Goal: Task Accomplishment & Management: Manage account settings

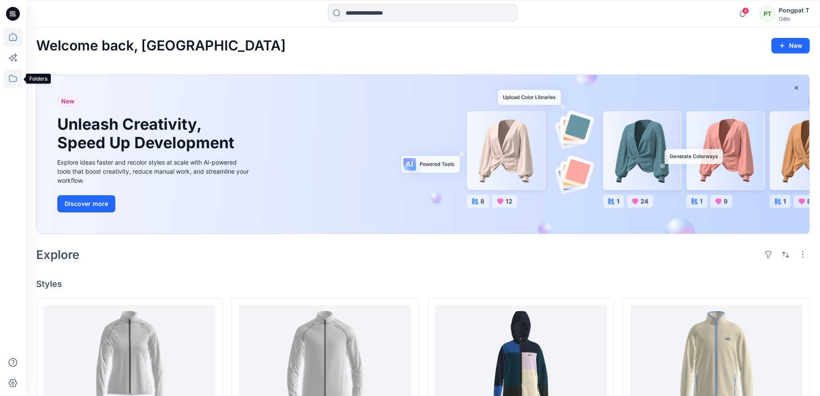
click at [10, 79] on icon at bounding box center [12, 78] width 19 height 19
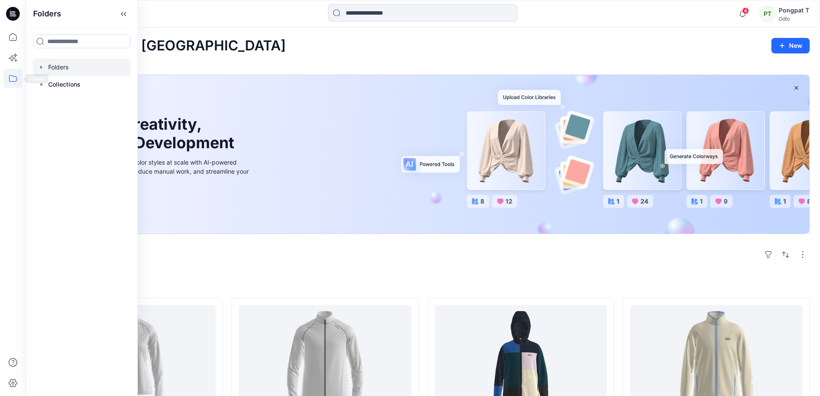
click at [58, 68] on div at bounding box center [82, 67] width 98 height 17
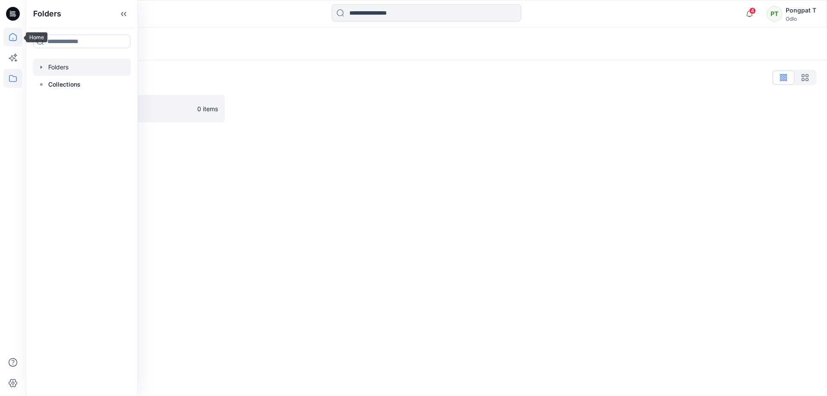
click at [9, 34] on icon at bounding box center [12, 37] width 19 height 19
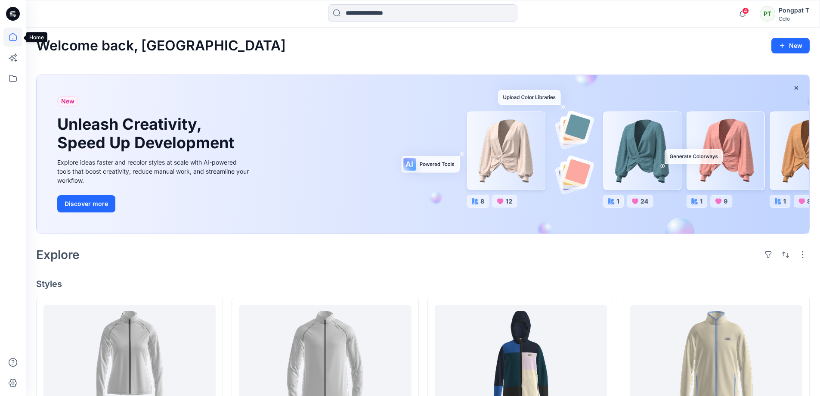
click at [11, 40] on icon at bounding box center [12, 37] width 19 height 19
click at [10, 76] on icon at bounding box center [12, 78] width 19 height 19
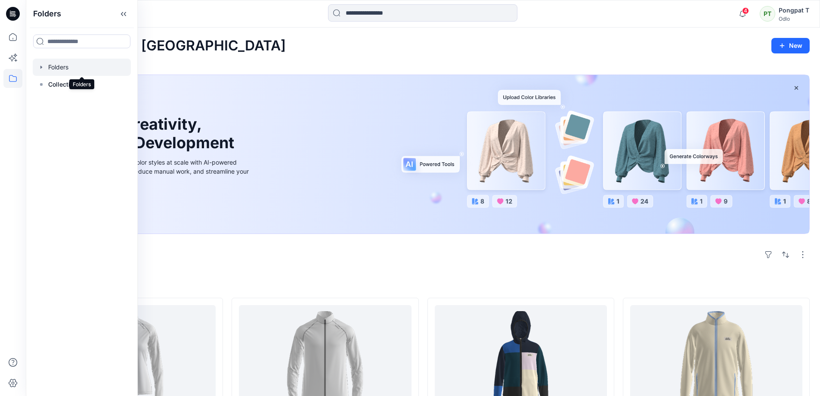
click at [74, 68] on div at bounding box center [82, 67] width 98 height 17
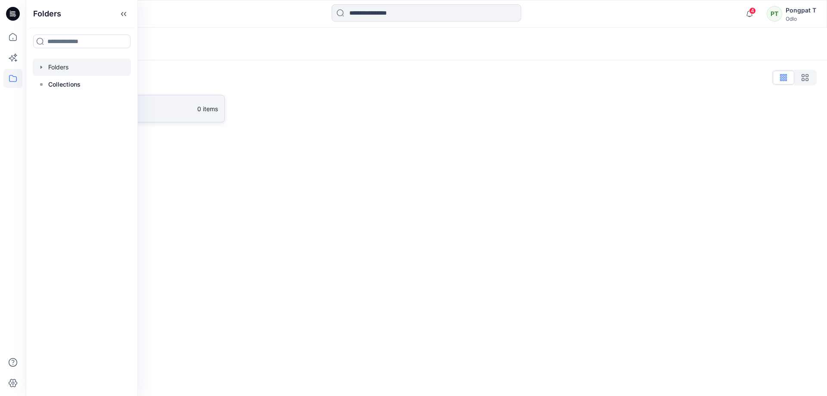
click at [172, 96] on link "Gennex, Tayeh 0 items" at bounding box center [130, 109] width 189 height 28
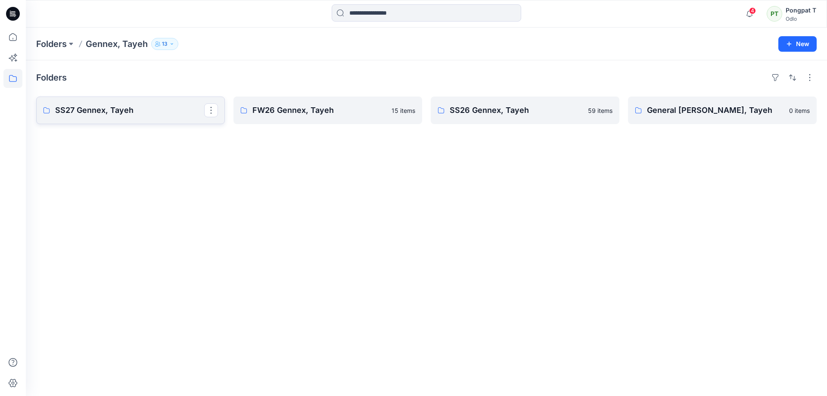
click at [127, 111] on p "SS27 Gennex, Tayeh" at bounding box center [129, 110] width 149 height 12
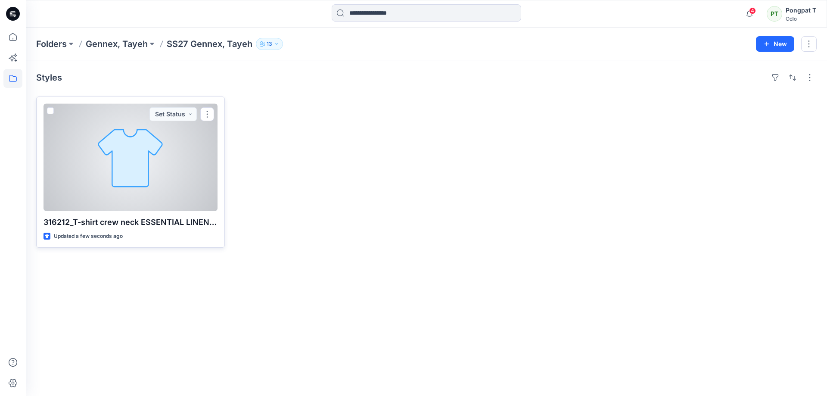
click at [188, 156] on div at bounding box center [130, 157] width 174 height 107
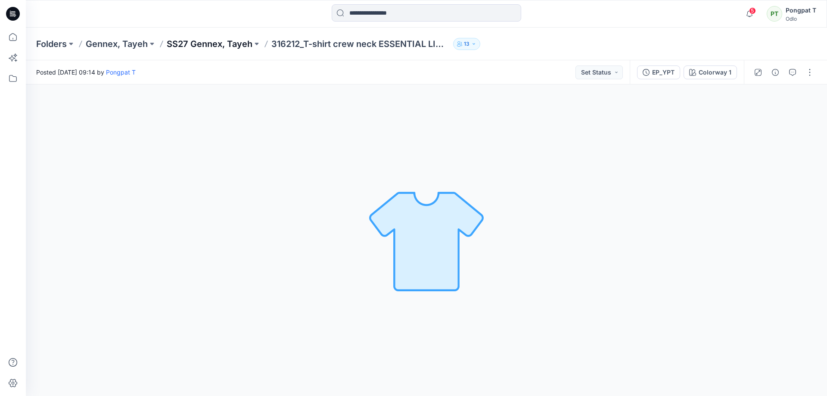
click at [177, 43] on p "SS27 Gennex, Tayeh" at bounding box center [210, 44] width 86 height 12
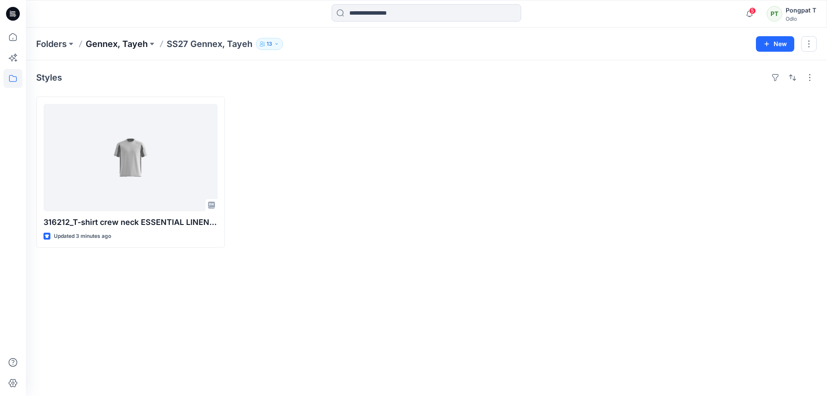
click at [138, 44] on p "Gennex, Tayeh" at bounding box center [117, 44] width 62 height 12
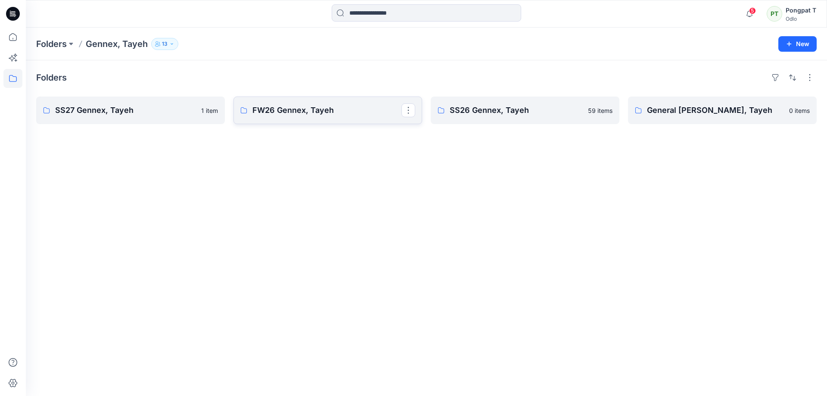
click at [284, 102] on link "FW26 Gennex, Tayeh" at bounding box center [327, 110] width 189 height 28
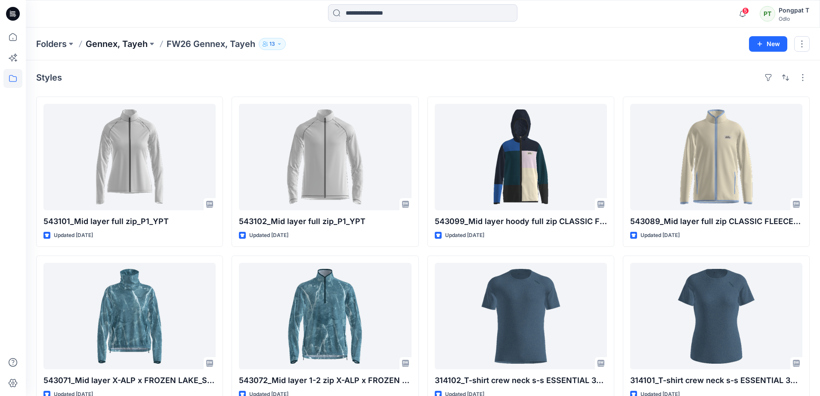
click at [122, 44] on p "Gennex, Tayeh" at bounding box center [117, 44] width 62 height 12
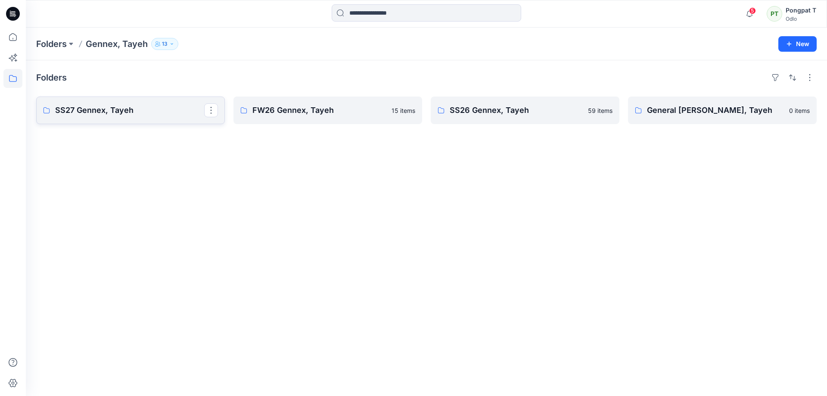
click at [100, 107] on p "SS27 Gennex, Tayeh" at bounding box center [129, 110] width 149 height 12
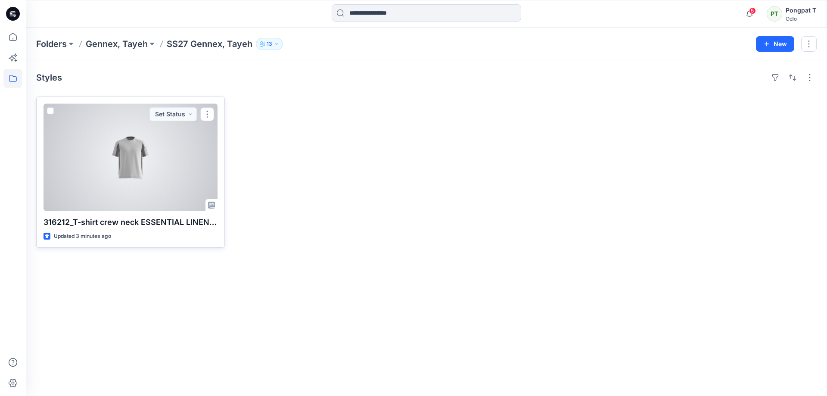
click at [149, 149] on div at bounding box center [130, 157] width 174 height 107
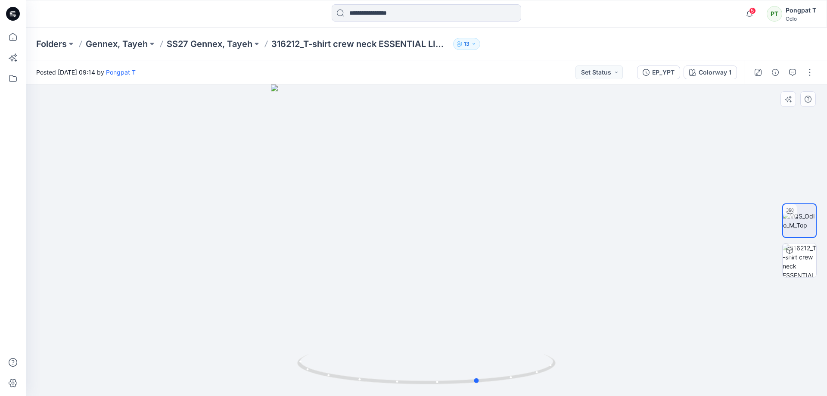
drag, startPoint x: 512, startPoint y: 276, endPoint x: 564, endPoint y: 304, distance: 59.3
click at [564, 304] on div at bounding box center [426, 239] width 801 height 311
click at [808, 264] on img at bounding box center [799, 260] width 34 height 34
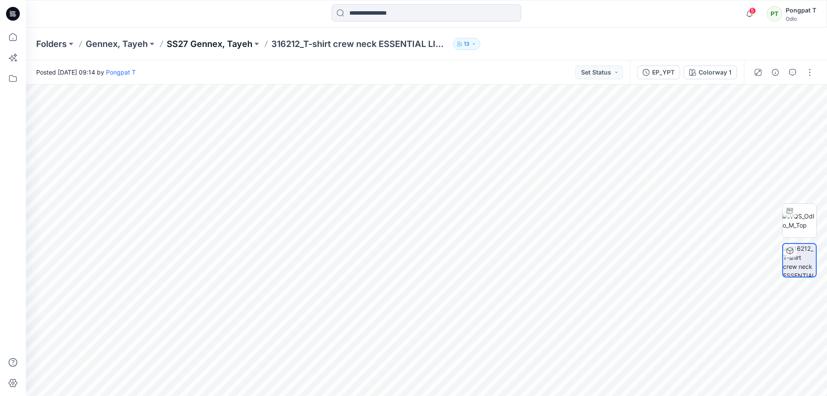
click at [231, 44] on p "SS27 Gennex, Tayeh" at bounding box center [210, 44] width 86 height 12
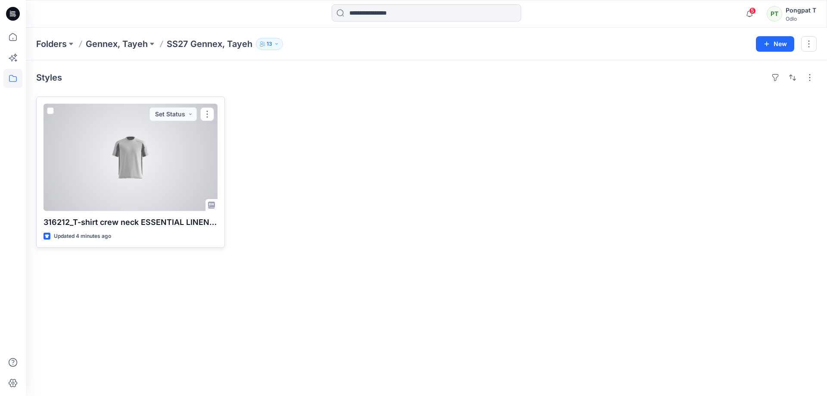
click at [158, 171] on div at bounding box center [130, 157] width 174 height 107
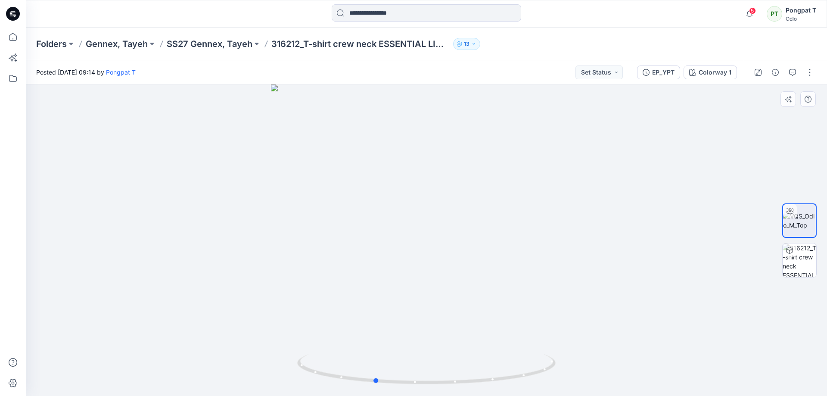
drag, startPoint x: 473, startPoint y: 256, endPoint x: 292, endPoint y: 326, distance: 193.7
click at [295, 326] on div at bounding box center [426, 239] width 801 height 311
click at [241, 47] on p "SS27 Gennex, Tayeh" at bounding box center [210, 44] width 86 height 12
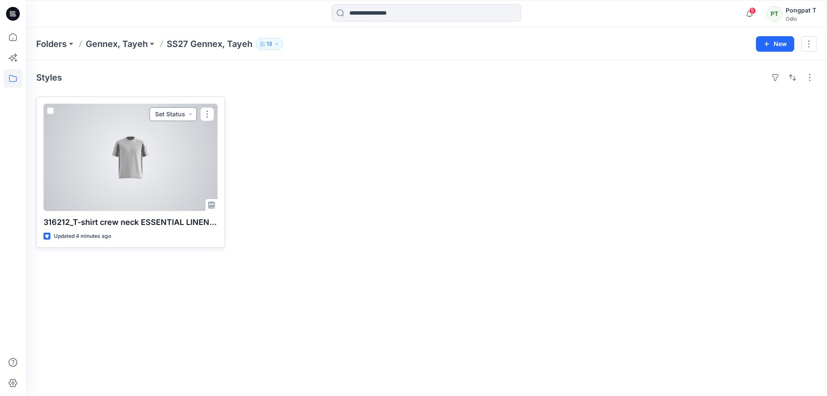
click at [190, 114] on button "Set Status" at bounding box center [172, 114] width 47 height 14
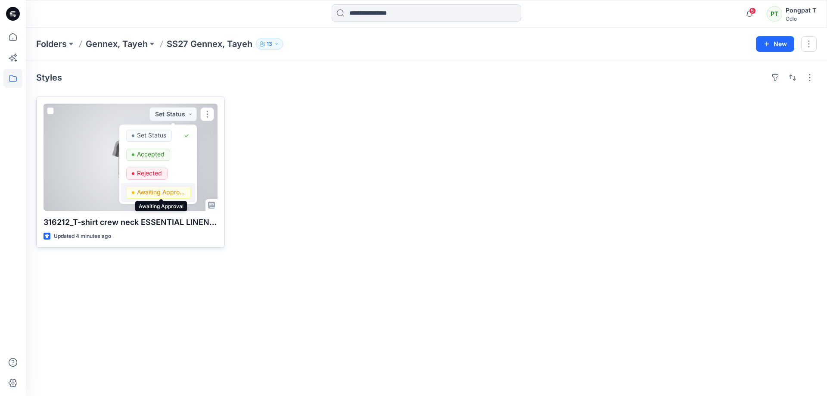
click at [144, 192] on p "Awaiting Approval" at bounding box center [161, 191] width 48 height 11
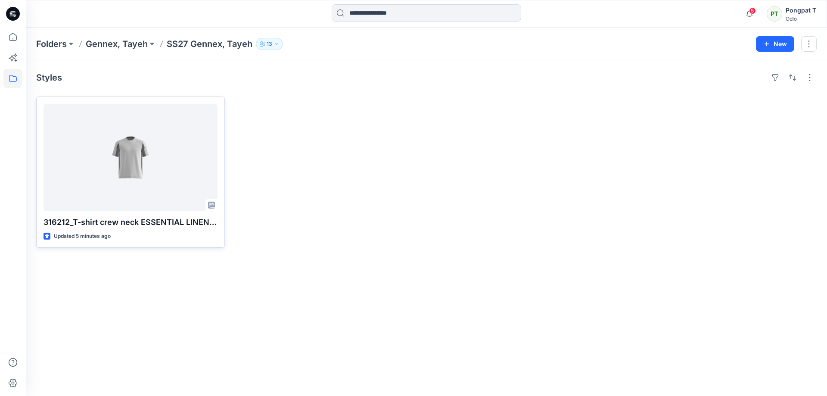
click at [428, 179] on div "316212_T-shirt crew neck ESSENTIAL LINENCOOL_EP_YPT Updated 5 minutes ago" at bounding box center [426, 171] width 780 height 151
click at [441, 181] on div at bounding box center [525, 171] width 189 height 151
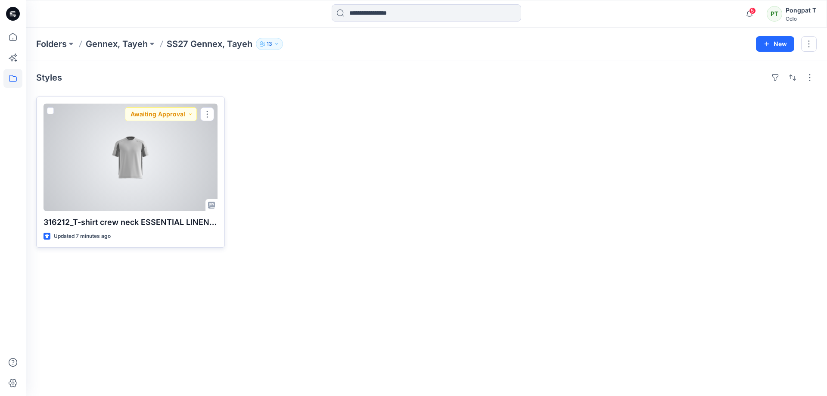
click at [155, 162] on div at bounding box center [130, 157] width 174 height 107
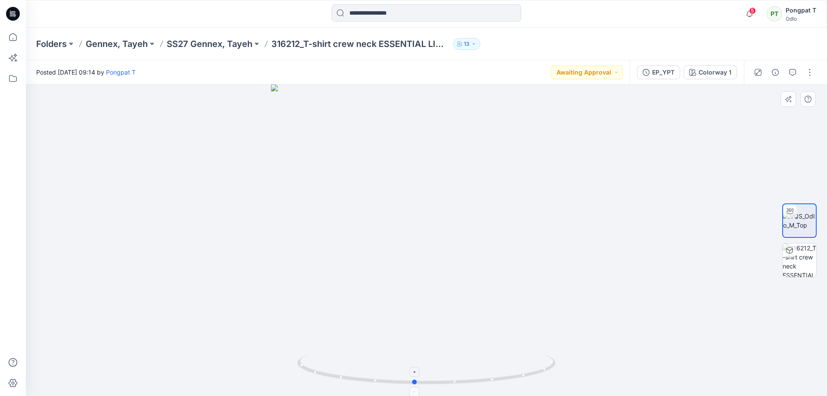
drag, startPoint x: 534, startPoint y: 367, endPoint x: 522, endPoint y: 357, distance: 15.6
click at [522, 357] on icon at bounding box center [427, 370] width 261 height 32
click at [806, 269] on img at bounding box center [799, 260] width 34 height 34
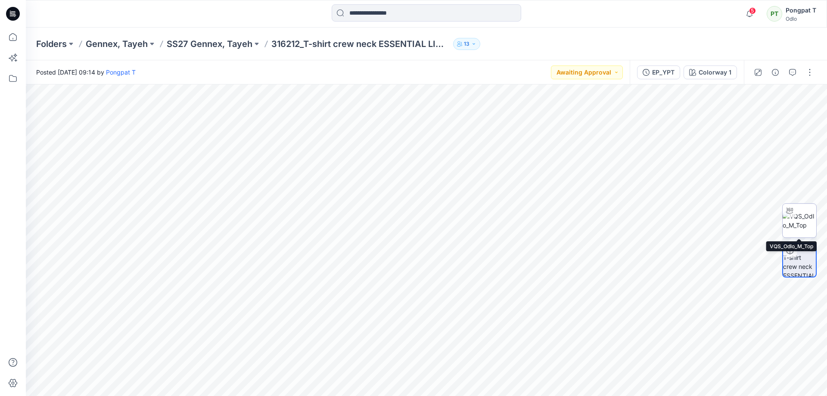
click at [803, 224] on img at bounding box center [799, 220] width 34 height 18
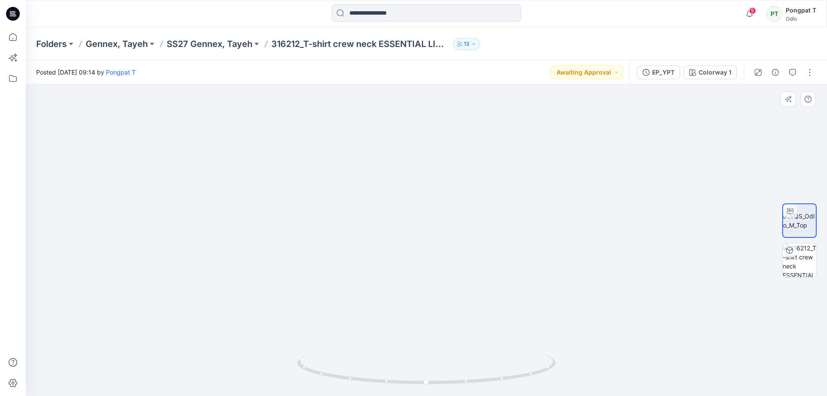
drag, startPoint x: 589, startPoint y: 186, endPoint x: 339, endPoint y: 335, distance: 291.6
click at [339, 335] on img at bounding box center [197, 78] width 1260 height 636
drag, startPoint x: 430, startPoint y: 259, endPoint x: 456, endPoint y: 177, distance: 85.6
click at [447, 38] on div "Folders Gennex, Tayeh SS27 Gennex, Tayeh 316212_T-shirt crew neck ESSENTIAL LIN…" at bounding box center [426, 212] width 801 height 368
drag, startPoint x: 446, startPoint y: 235, endPoint x: 546, endPoint y: 28, distance: 230.5
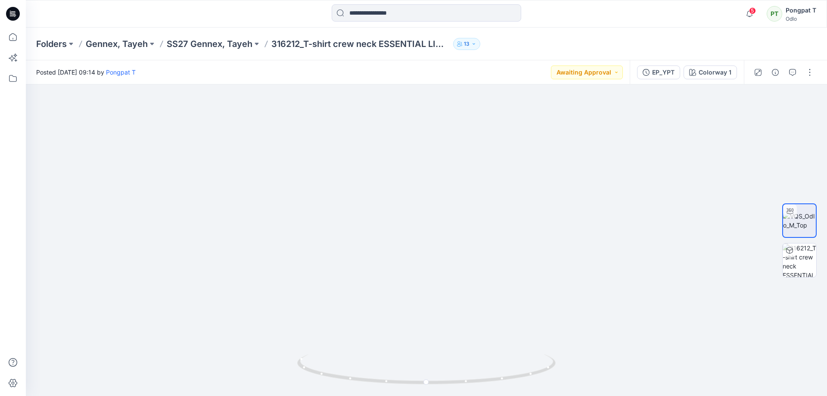
click at [546, 28] on div "Folders Gennex, Tayeh SS27 Gennex, Tayeh 316212_T-shirt crew neck ESSENTIAL LIN…" at bounding box center [426, 212] width 801 height 368
drag, startPoint x: 594, startPoint y: 215, endPoint x: 433, endPoint y: 233, distance: 161.7
drag, startPoint x: 449, startPoint y: 385, endPoint x: 689, endPoint y: 353, distance: 242.0
click at [689, 353] on div at bounding box center [426, 239] width 801 height 311
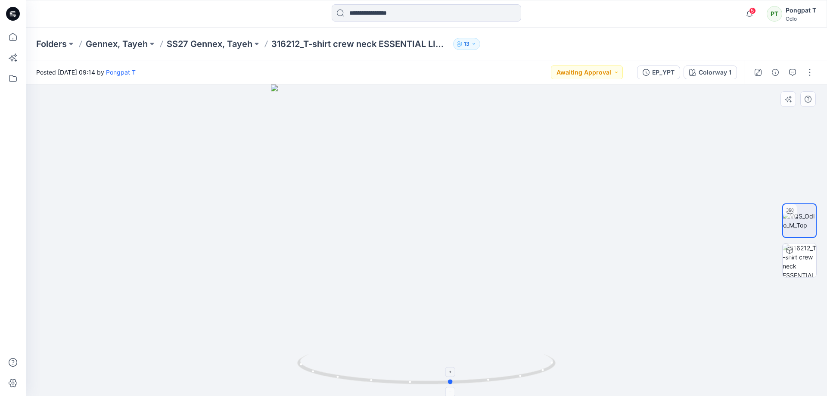
drag, startPoint x: 460, startPoint y: 382, endPoint x: 508, endPoint y: 376, distance: 47.7
click at [508, 376] on icon at bounding box center [427, 370] width 261 height 32
drag, startPoint x: 468, startPoint y: 121, endPoint x: 430, endPoint y: 134, distance: 39.5
click at [446, 392] on div at bounding box center [426, 239] width 801 height 311
drag, startPoint x: 421, startPoint y: 253, endPoint x: 415, endPoint y: 408, distance: 155.1
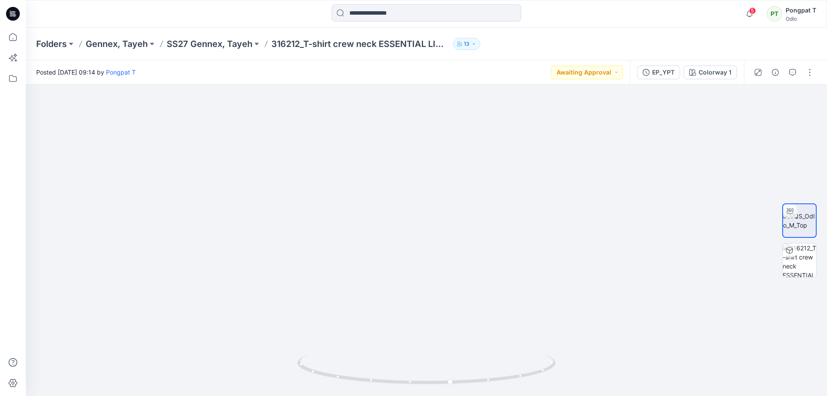
click at [415, 395] on html "5 Notifications [PERSON_NAME] changed the status of P1_YPT to Accepted ` View S…" at bounding box center [413, 198] width 827 height 396
drag, startPoint x: 247, startPoint y: 285, endPoint x: 488, endPoint y: 97, distance: 306.2
click at [488, 98] on img at bounding box center [419, 194] width 1764 height 403
click at [193, 218] on div at bounding box center [426, 239] width 801 height 311
drag, startPoint x: 496, startPoint y: 251, endPoint x: 415, endPoint y: 251, distance: 81.0
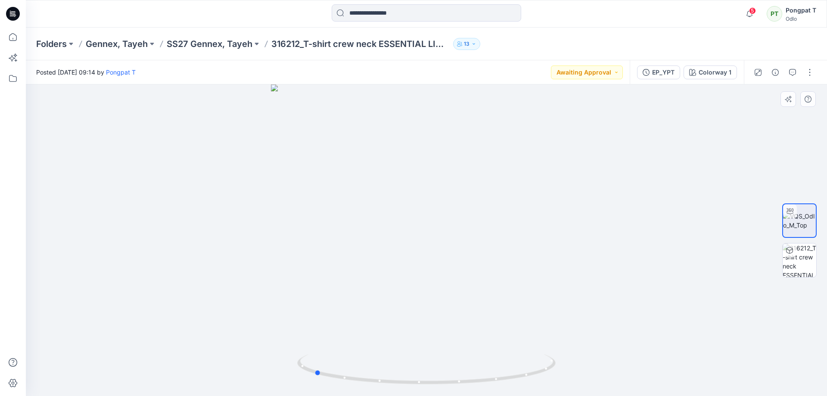
click at [415, 251] on div at bounding box center [426, 239] width 801 height 311
drag, startPoint x: 449, startPoint y: 339, endPoint x: 356, endPoint y: 344, distance: 93.1
click at [356, 344] on div at bounding box center [426, 239] width 801 height 311
click at [118, 180] on div at bounding box center [426, 239] width 801 height 311
drag, startPoint x: 459, startPoint y: 162, endPoint x: 452, endPoint y: 272, distance: 110.0
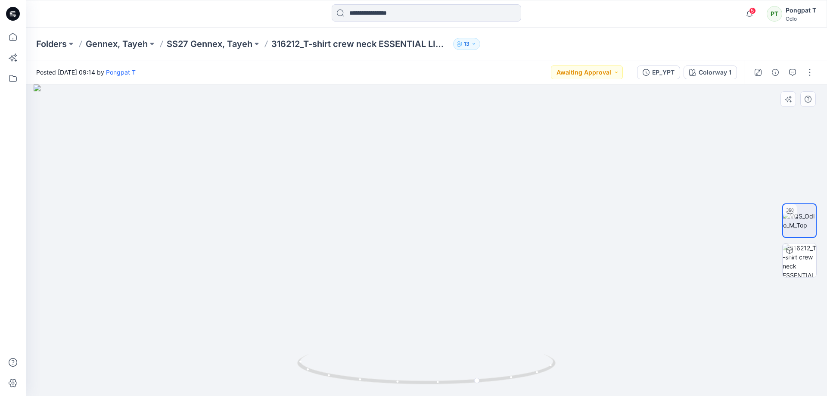
click at [452, 272] on img at bounding box center [426, 239] width 785 height 311
drag, startPoint x: 623, startPoint y: 258, endPoint x: 432, endPoint y: 276, distance: 191.6
click at [432, 276] on img at bounding box center [426, 239] width 785 height 311
drag, startPoint x: 520, startPoint y: 375, endPoint x: 463, endPoint y: 361, distance: 58.5
click at [463, 361] on icon at bounding box center [427, 370] width 261 height 32
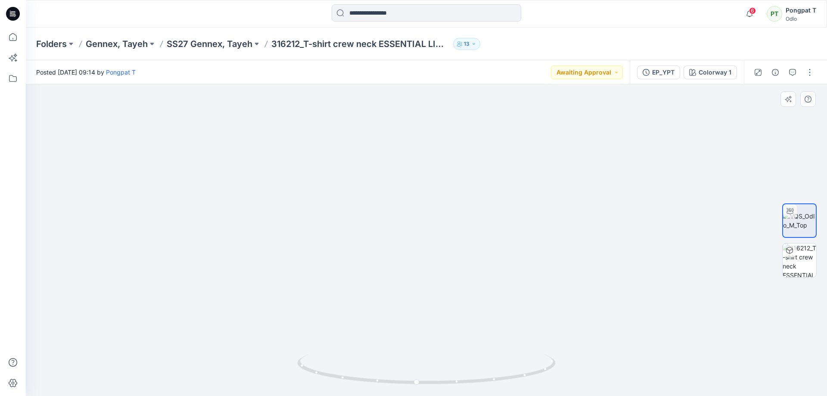
drag, startPoint x: 500, startPoint y: 316, endPoint x: 496, endPoint y: 225, distance: 90.5
click at [496, 225] on img at bounding box center [426, 208] width 430 height 375
drag, startPoint x: 449, startPoint y: 239, endPoint x: 520, endPoint y: 240, distance: 71.1
click at [520, 240] on div at bounding box center [426, 239] width 801 height 311
drag, startPoint x: 490, startPoint y: 302, endPoint x: 467, endPoint y: 313, distance: 25.2
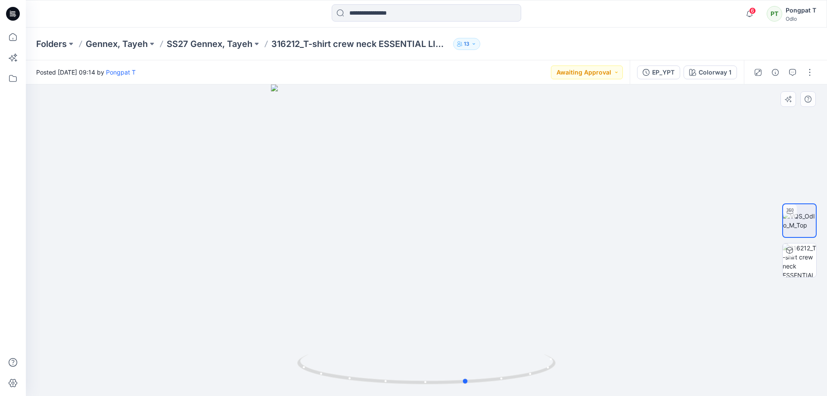
click at [467, 313] on div at bounding box center [426, 239] width 801 height 311
click at [158, 196] on div at bounding box center [426, 239] width 801 height 311
click at [126, 191] on div at bounding box center [426, 239] width 801 height 311
click at [655, 286] on div at bounding box center [426, 239] width 801 height 311
drag, startPoint x: 476, startPoint y: 382, endPoint x: 599, endPoint y: 361, distance: 124.5
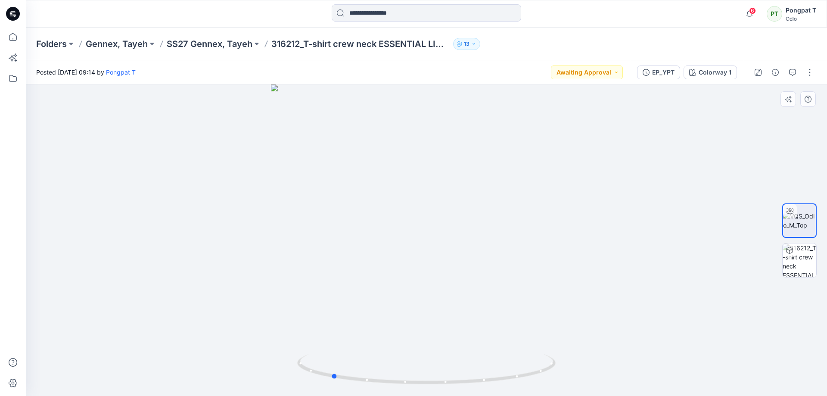
click at [599, 361] on div at bounding box center [426, 239] width 801 height 311
drag, startPoint x: 357, startPoint y: 125, endPoint x: 429, endPoint y: 338, distance: 225.1
click at [429, 338] on img at bounding box center [426, 218] width 785 height 354
drag, startPoint x: 534, startPoint y: 369, endPoint x: 473, endPoint y: 368, distance: 61.1
click at [473, 368] on icon at bounding box center [427, 370] width 261 height 32
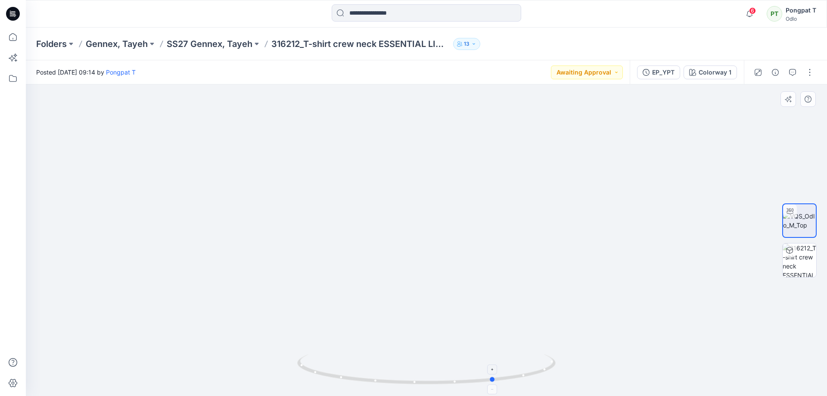
drag, startPoint x: 504, startPoint y: 381, endPoint x: 471, endPoint y: 384, distance: 32.5
click at [471, 384] on icon at bounding box center [427, 370] width 261 height 32
drag, startPoint x: 463, startPoint y: 384, endPoint x: 479, endPoint y: 387, distance: 16.2
click at [479, 387] on div at bounding box center [426, 374] width 258 height 43
drag, startPoint x: 308, startPoint y: 141, endPoint x: 361, endPoint y: 237, distance: 109.7
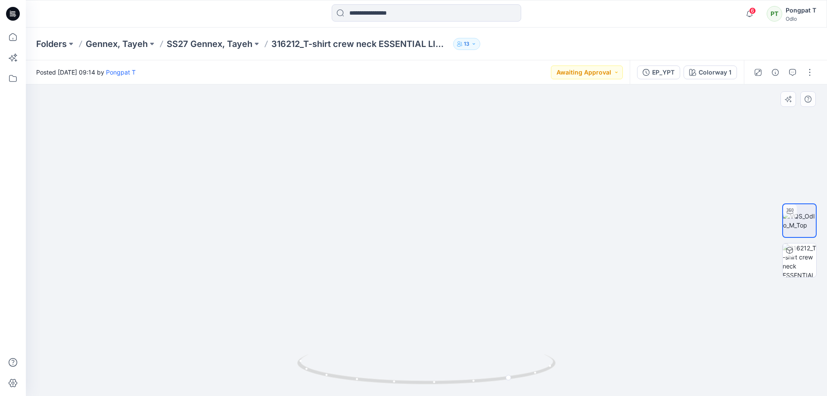
click at [361, 237] on img at bounding box center [479, 239] width 1141 height 311
drag, startPoint x: 526, startPoint y: 375, endPoint x: 537, endPoint y: 375, distance: 10.8
click at [537, 375] on icon at bounding box center [427, 370] width 261 height 32
drag, startPoint x: 564, startPoint y: 307, endPoint x: 385, endPoint y: 233, distance: 194.0
click at [385, 233] on img at bounding box center [397, 203] width 1764 height 386
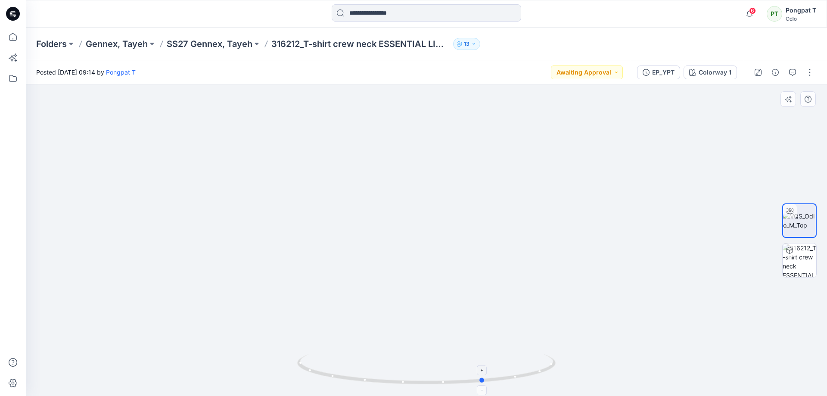
drag, startPoint x: 540, startPoint y: 373, endPoint x: 502, endPoint y: 381, distance: 39.0
click at [502, 381] on icon at bounding box center [427, 370] width 261 height 32
click at [809, 75] on button "button" at bounding box center [810, 72] width 14 height 14
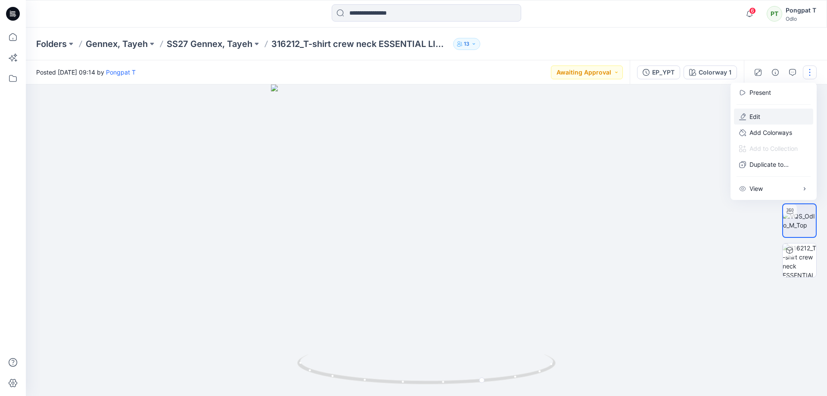
click at [785, 116] on button "Edit" at bounding box center [773, 117] width 79 height 16
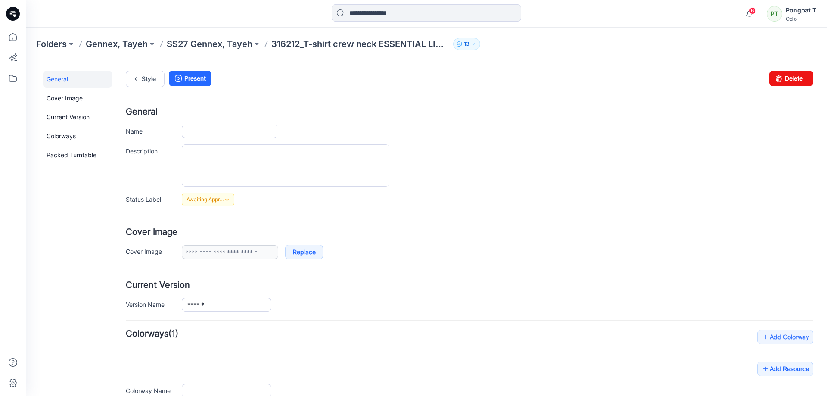
type input "**********"
click at [787, 81] on link "Delete" at bounding box center [791, 79] width 44 height 16
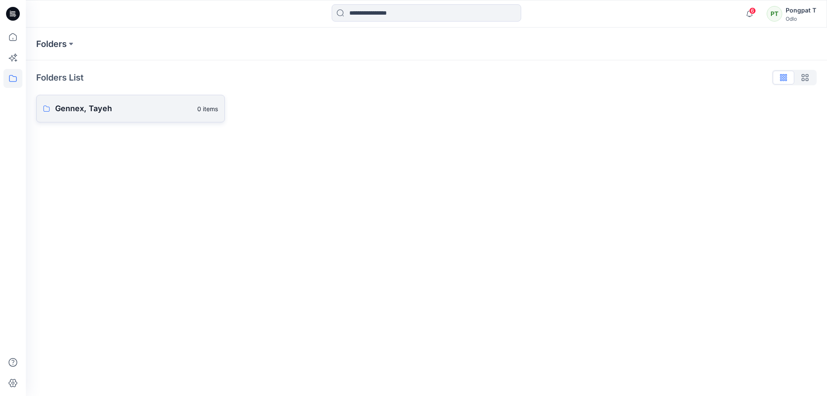
click at [69, 113] on p "Gennex, Tayeh" at bounding box center [123, 108] width 137 height 12
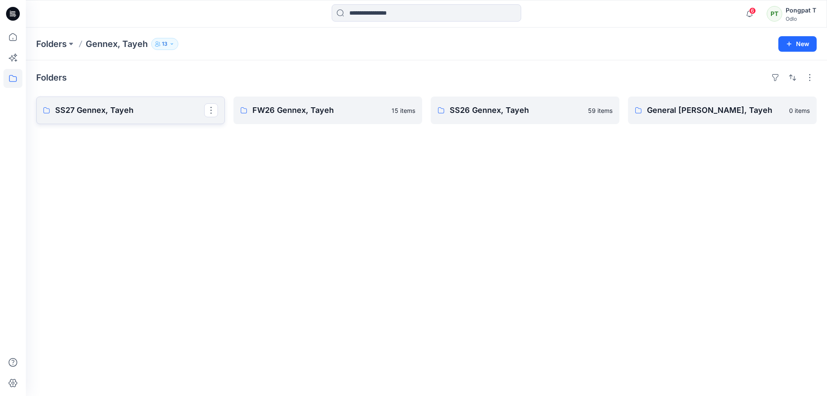
click at [99, 117] on link "SS27 Gennex, Tayeh" at bounding box center [130, 110] width 189 height 28
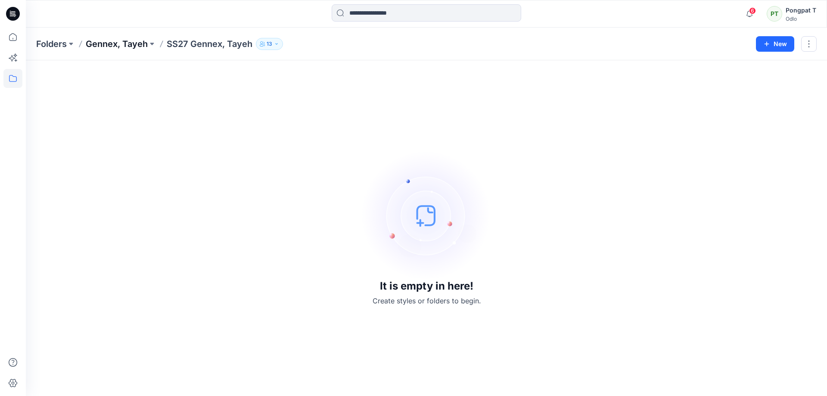
click at [115, 45] on p "Gennex, Tayeh" at bounding box center [117, 44] width 62 height 12
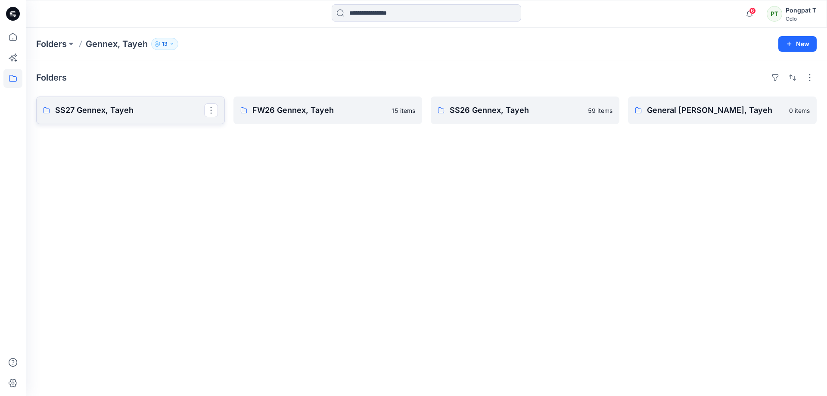
click at [91, 109] on p "SS27 Gennex, Tayeh" at bounding box center [129, 110] width 149 height 12
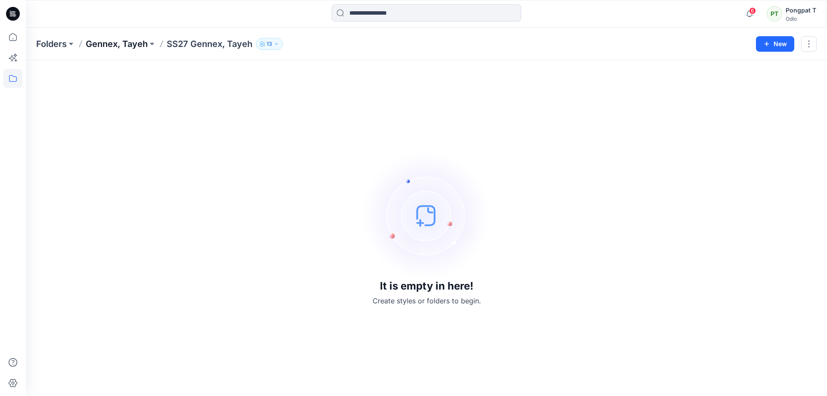
click at [113, 47] on p "Gennex, Tayeh" at bounding box center [117, 44] width 62 height 12
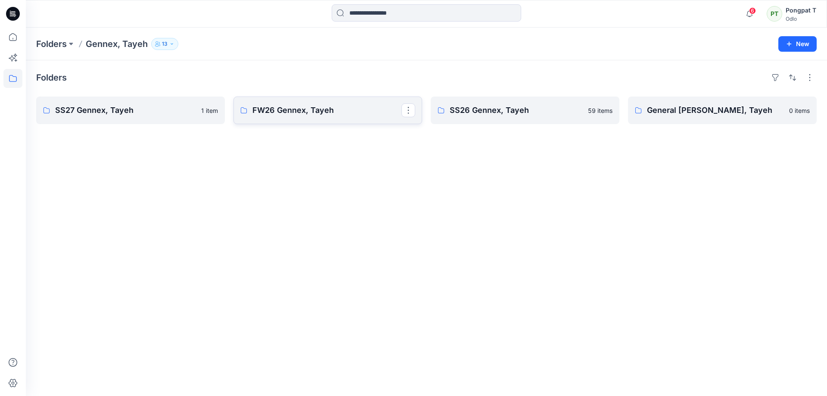
click at [278, 111] on p "FW26 Gennex, Tayeh" at bounding box center [326, 110] width 149 height 12
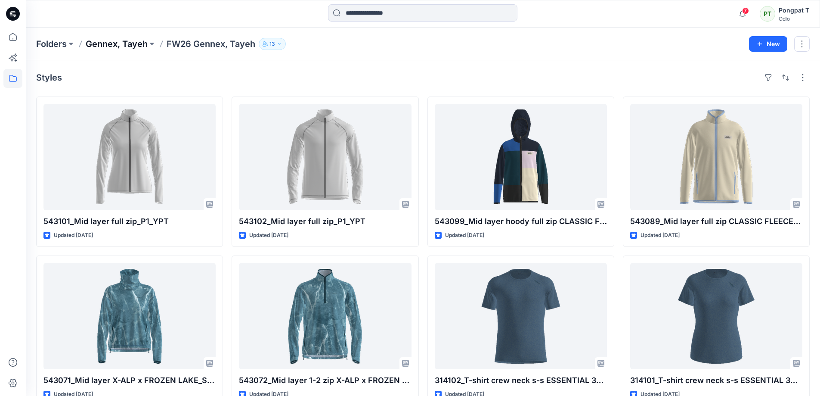
click at [108, 44] on p "Gennex, Tayeh" at bounding box center [117, 44] width 62 height 12
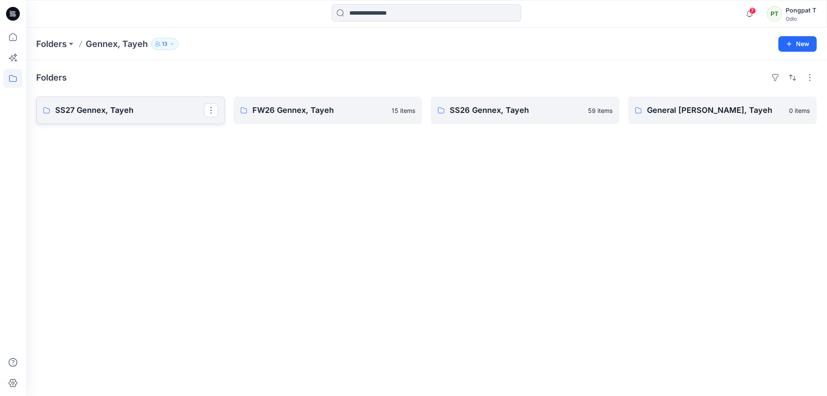
click at [92, 107] on p "SS27 Gennex, Tayeh" at bounding box center [129, 110] width 149 height 12
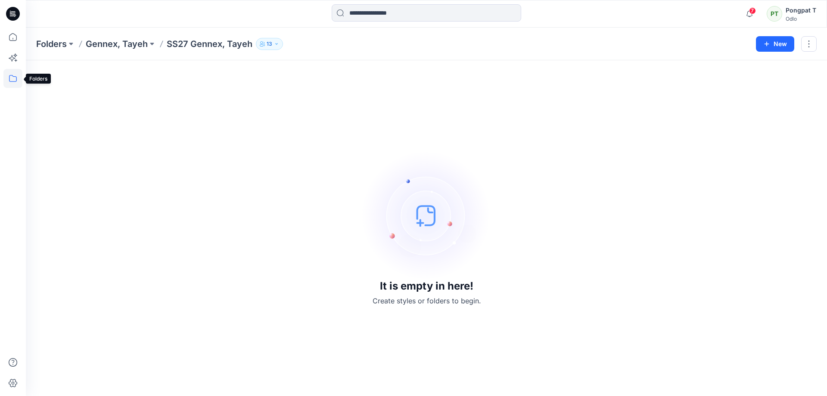
click at [14, 81] on icon at bounding box center [12, 78] width 19 height 19
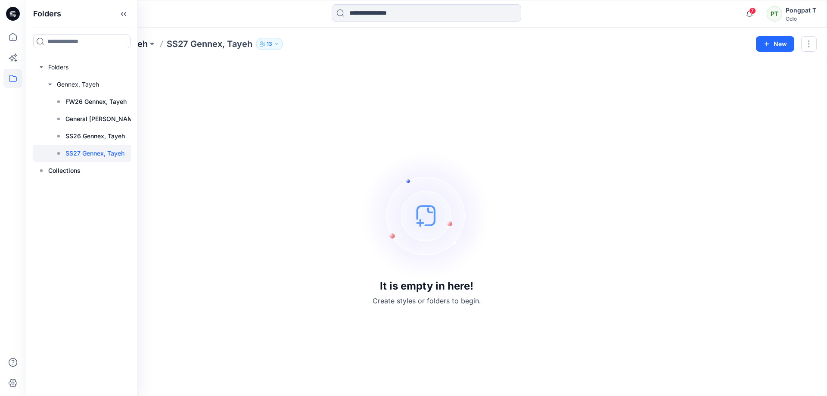
click at [146, 44] on p "Gennex, Tayeh" at bounding box center [117, 44] width 62 height 12
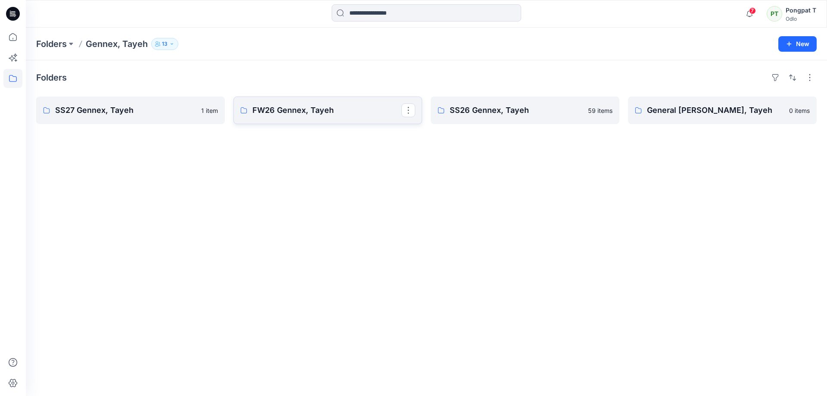
click at [319, 119] on link "FW26 Gennex, Tayeh" at bounding box center [327, 110] width 189 height 28
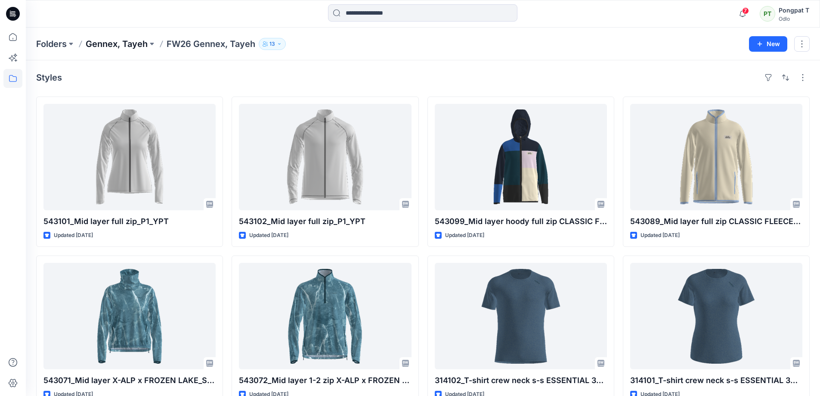
click at [141, 46] on p "Gennex, Tayeh" at bounding box center [117, 44] width 62 height 12
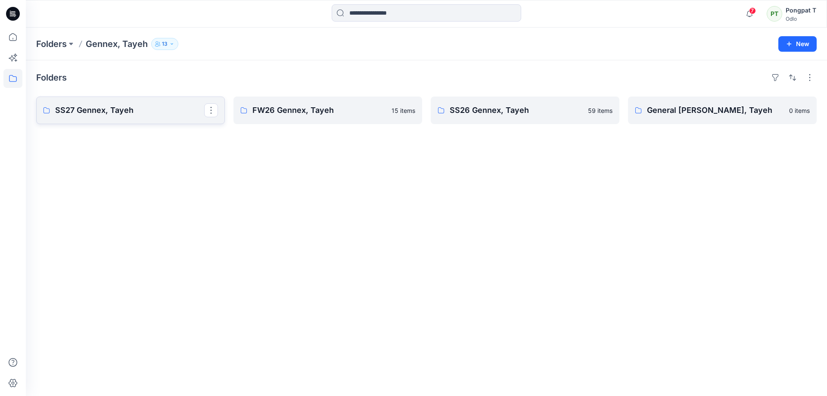
click at [124, 114] on p "SS27 Gennex, Tayeh" at bounding box center [129, 110] width 149 height 12
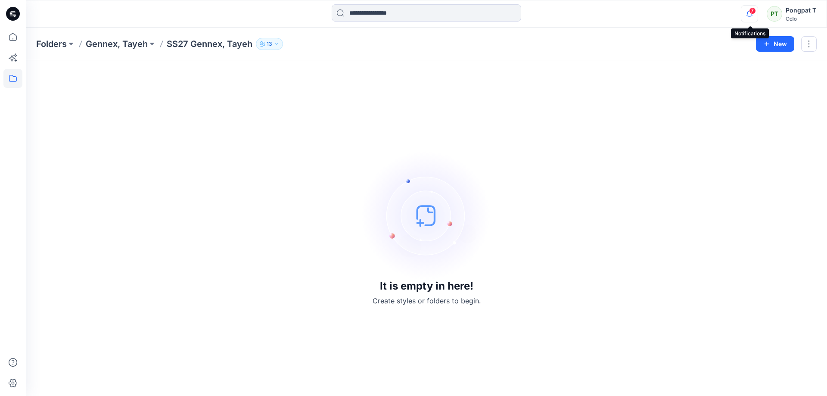
click at [749, 16] on icon "button" at bounding box center [749, 13] width 16 height 17
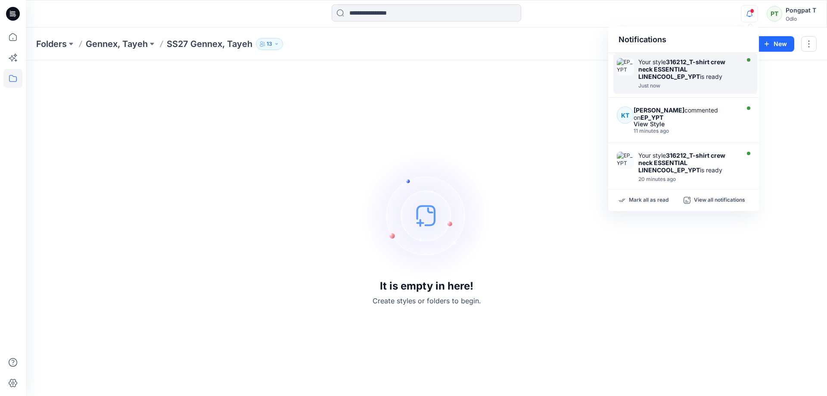
click at [693, 74] on strong "316212_T-shirt crew neck ESSENTIAL LINENCOOL_EP_YPT" at bounding box center [681, 69] width 87 height 22
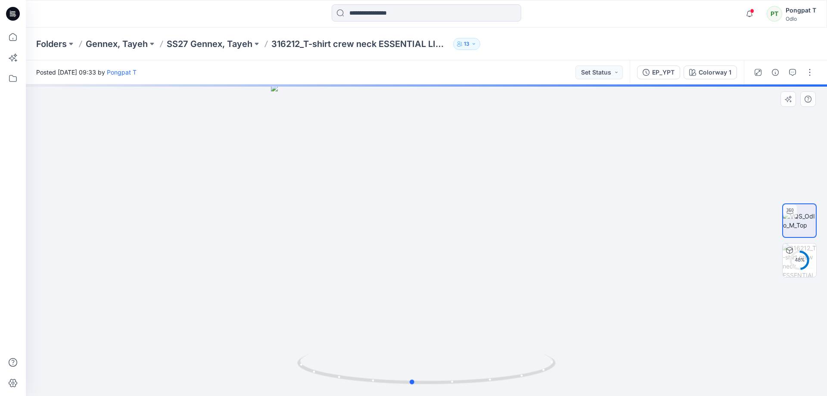
drag, startPoint x: 457, startPoint y: 261, endPoint x: 434, endPoint y: 301, distance: 45.7
click at [434, 301] on div at bounding box center [426, 239] width 801 height 311
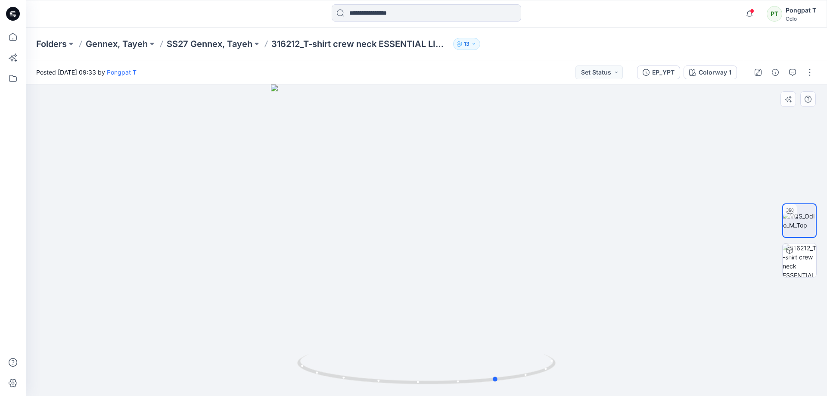
drag, startPoint x: 485, startPoint y: 278, endPoint x: 324, endPoint y: 319, distance: 165.6
click at [324, 319] on div at bounding box center [426, 239] width 801 height 311
drag, startPoint x: 510, startPoint y: 274, endPoint x: 386, endPoint y: 295, distance: 125.2
click at [386, 295] on div at bounding box center [426, 239] width 801 height 311
click at [803, 271] on img at bounding box center [799, 260] width 34 height 34
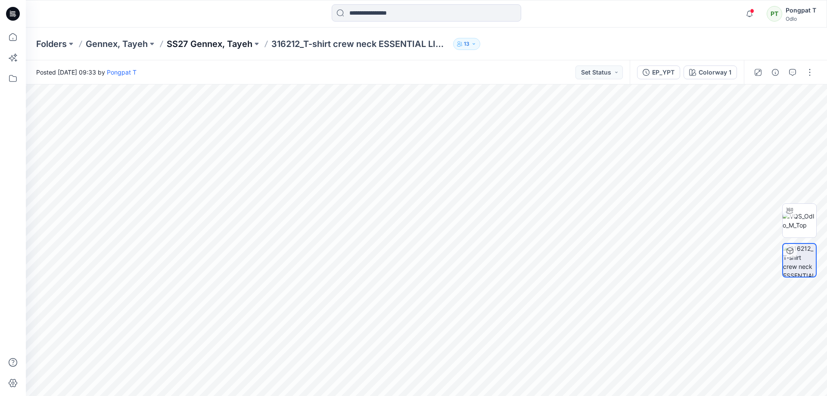
click at [227, 44] on p "SS27 Gennex, Tayeh" at bounding box center [210, 44] width 86 height 12
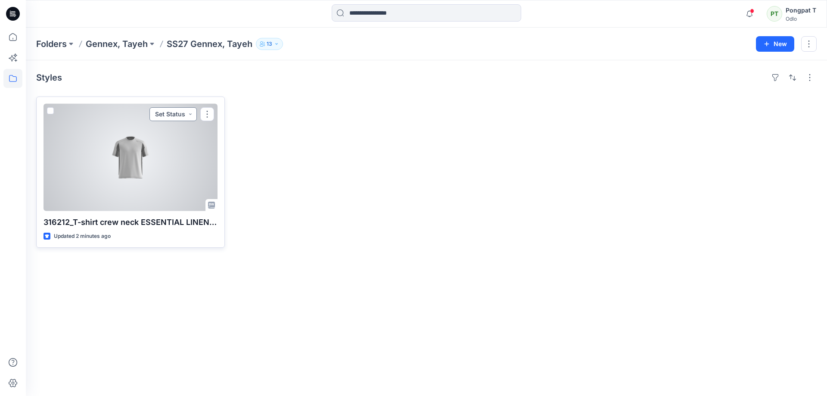
click at [190, 113] on button "Set Status" at bounding box center [172, 114] width 47 height 14
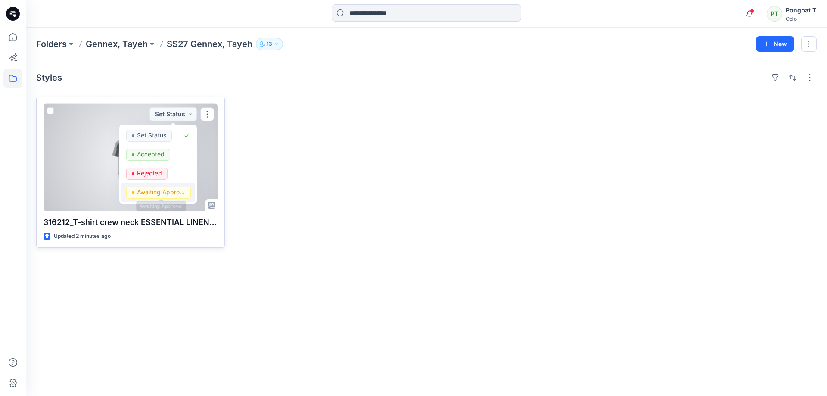
click at [151, 195] on p "Awaiting Approval" at bounding box center [161, 191] width 48 height 11
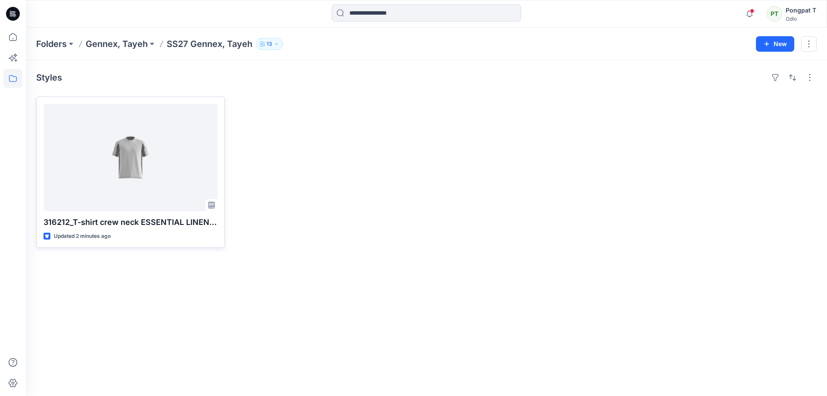
click at [472, 206] on div at bounding box center [525, 171] width 189 height 151
click at [747, 12] on icon "button" at bounding box center [749, 13] width 16 height 17
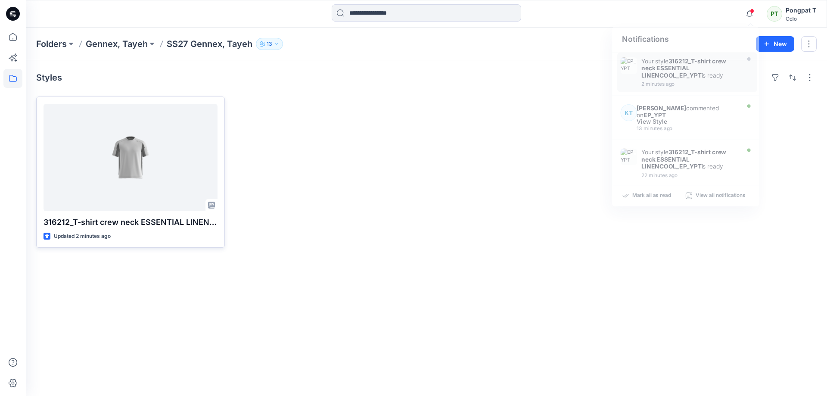
click at [414, 222] on div at bounding box center [327, 171] width 189 height 151
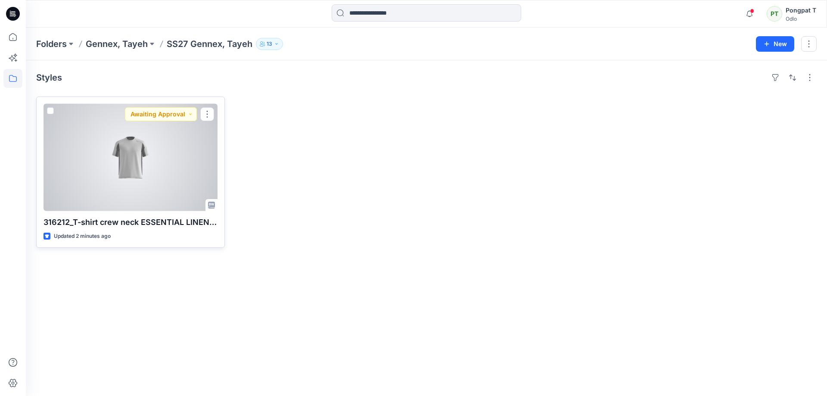
click at [70, 163] on div at bounding box center [130, 157] width 174 height 107
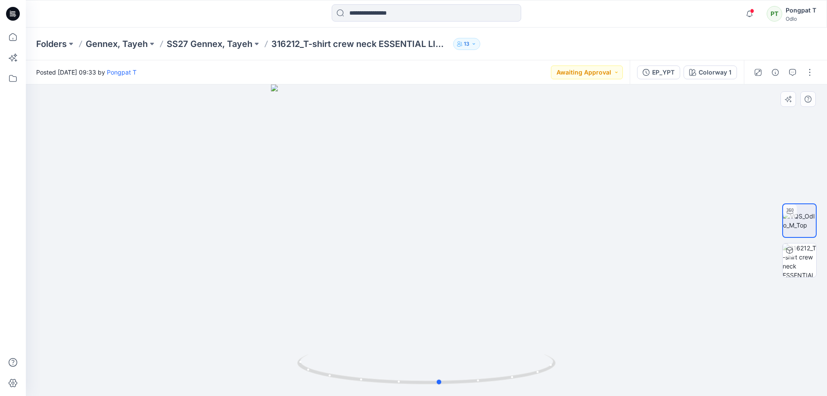
drag, startPoint x: 497, startPoint y: 272, endPoint x: 511, endPoint y: 294, distance: 25.3
click at [511, 294] on div at bounding box center [426, 239] width 801 height 311
click at [803, 272] on img at bounding box center [799, 260] width 34 height 34
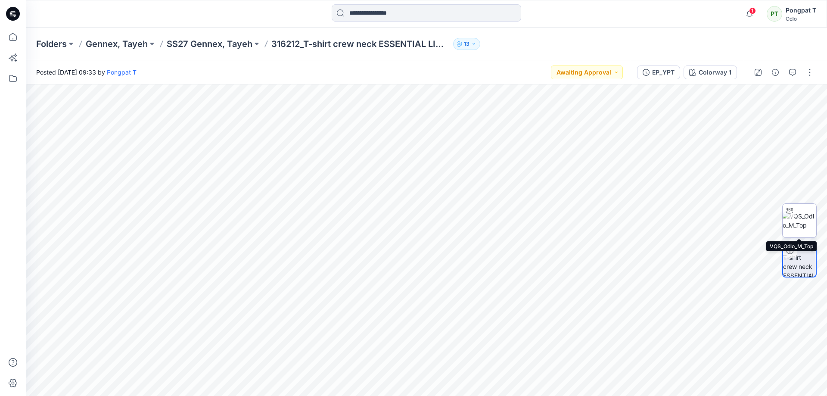
click at [797, 219] on img at bounding box center [799, 220] width 34 height 18
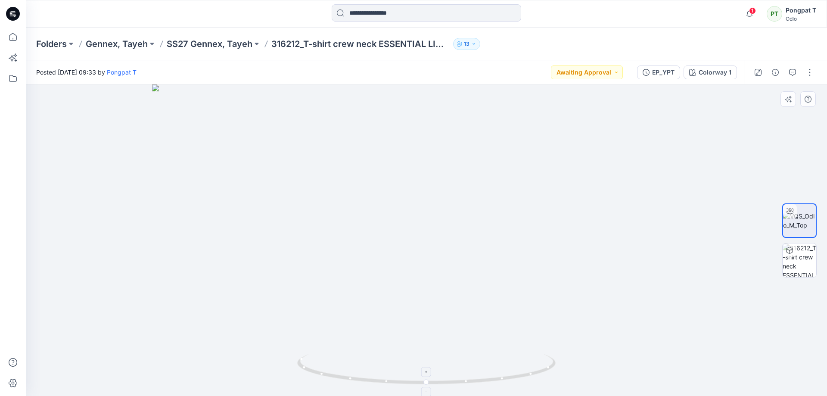
drag, startPoint x: 512, startPoint y: 227, endPoint x: 479, endPoint y: 385, distance: 160.7
click at [479, 385] on div at bounding box center [426, 239] width 801 height 311
drag, startPoint x: 607, startPoint y: 234, endPoint x: 433, endPoint y: 264, distance: 176.5
click at [433, 264] on img at bounding box center [426, 239] width 549 height 311
drag, startPoint x: 409, startPoint y: 365, endPoint x: 540, endPoint y: 317, distance: 139.1
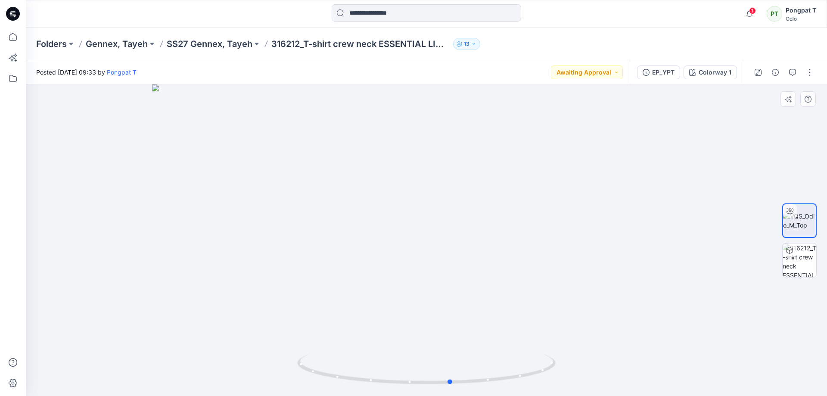
click at [540, 317] on div at bounding box center [426, 239] width 801 height 311
click at [804, 257] on img at bounding box center [799, 260] width 34 height 34
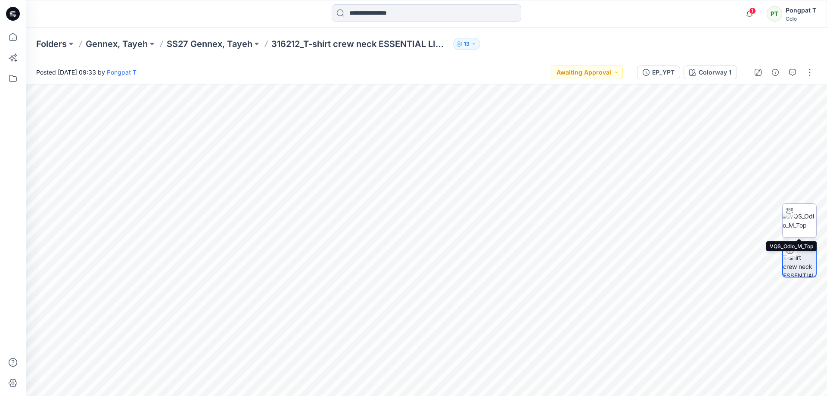
click at [809, 220] on img at bounding box center [799, 220] width 34 height 18
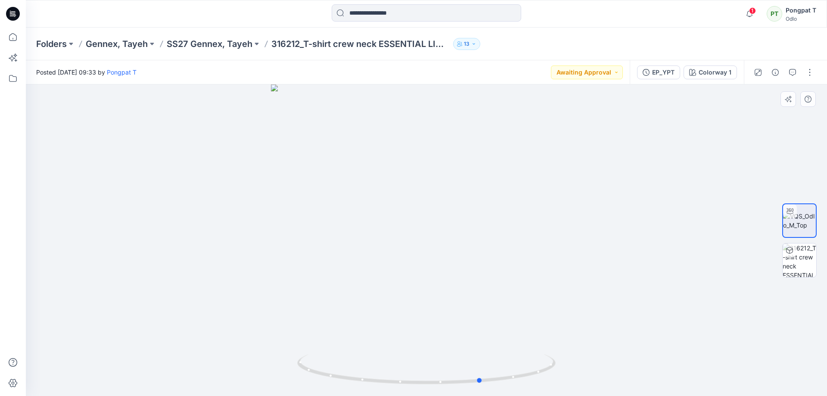
drag, startPoint x: 476, startPoint y: 169, endPoint x: 531, endPoint y: 289, distance: 132.2
click at [531, 289] on div at bounding box center [426, 239] width 801 height 311
click at [603, 218] on div at bounding box center [426, 239] width 801 height 311
click at [754, 12] on span "1" at bounding box center [752, 10] width 7 height 7
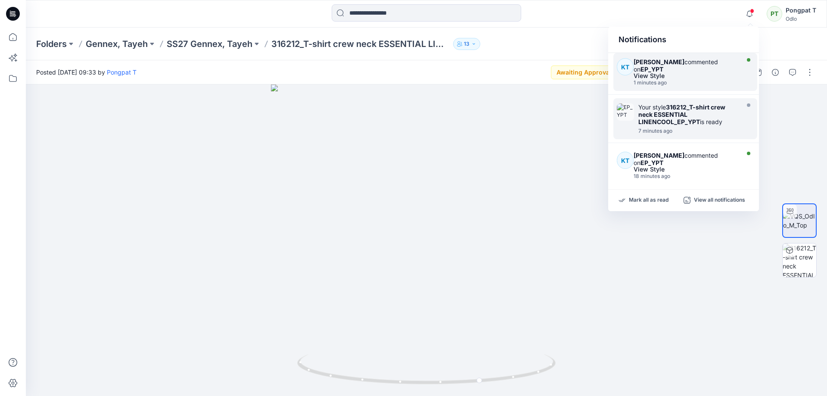
click at [687, 83] on div "1 minutes ago" at bounding box center [684, 83] width 103 height 6
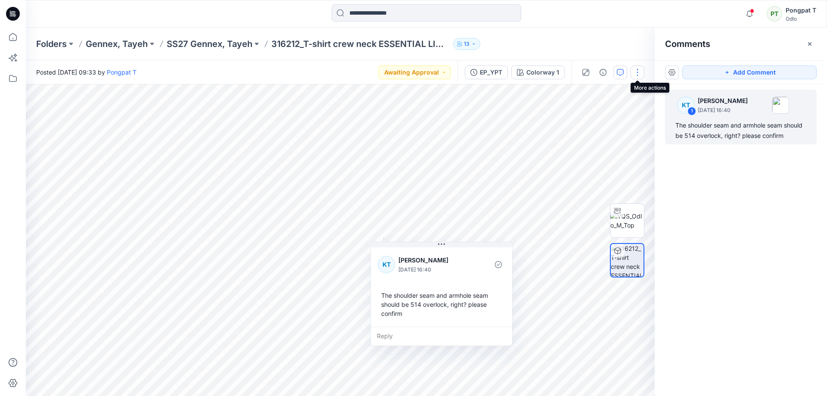
click at [639, 71] on button "button" at bounding box center [637, 72] width 14 height 14
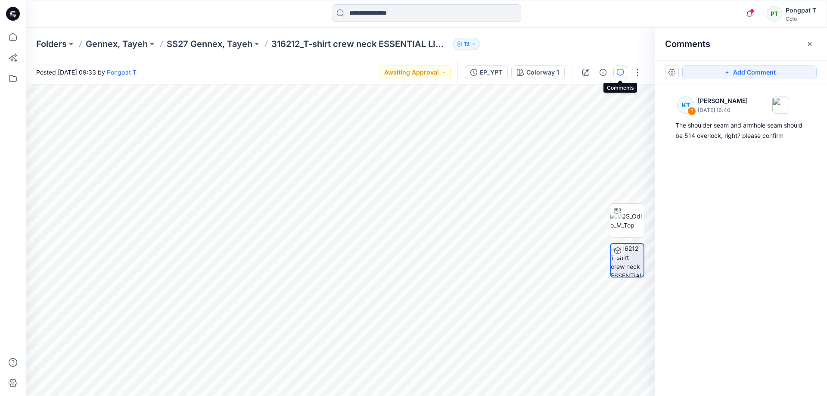
click at [617, 72] on icon "button" at bounding box center [620, 72] width 7 height 7
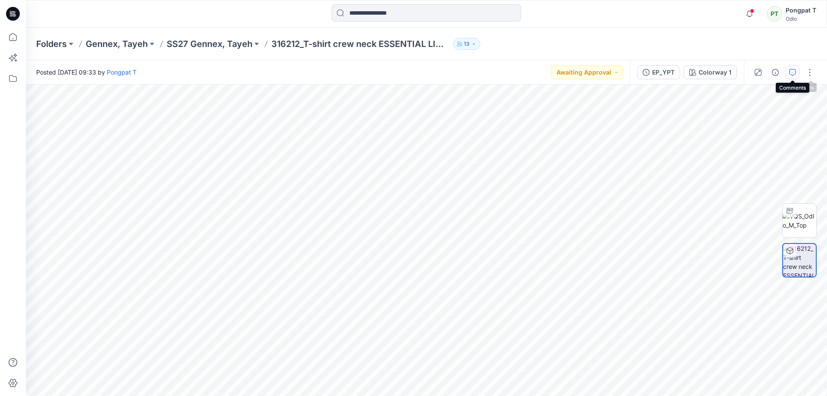
click at [793, 71] on icon "button" at bounding box center [792, 72] width 7 height 7
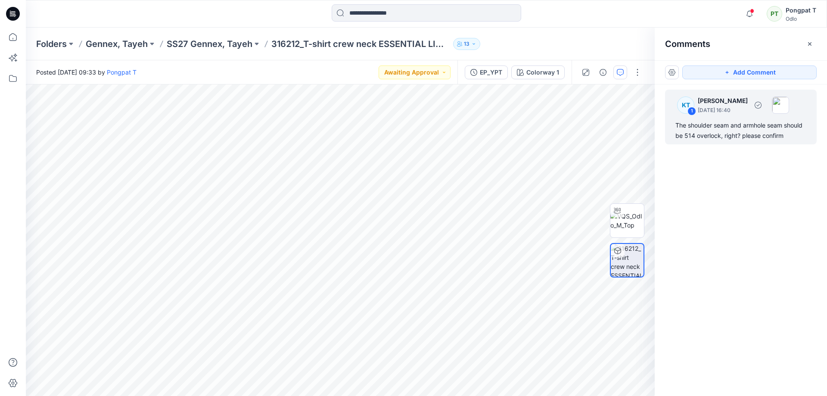
click at [726, 123] on div "The shoulder seam and armhole seam should be 514 overlock, right? please confirm" at bounding box center [740, 130] width 131 height 21
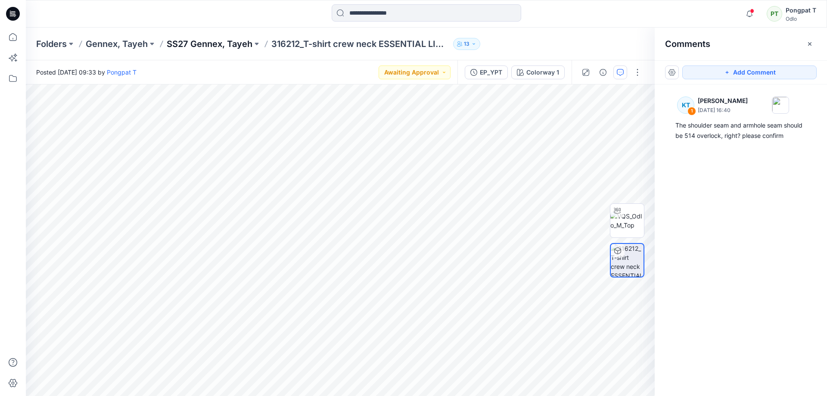
click at [212, 43] on p "SS27 Gennex, Tayeh" at bounding box center [210, 44] width 86 height 12
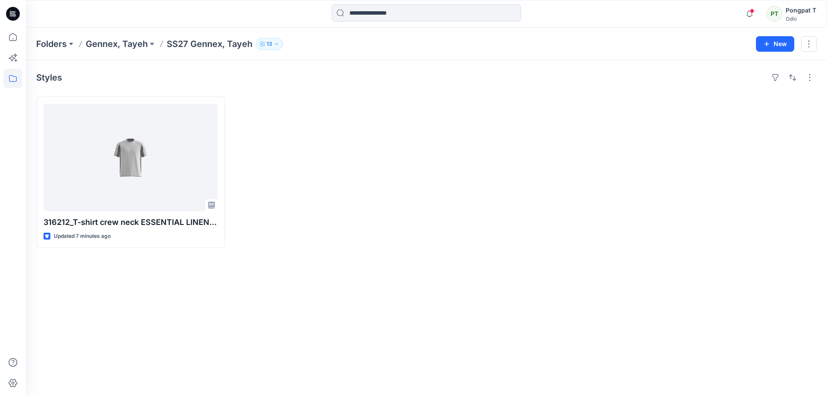
click at [149, 316] on div "Styles 316212_T-shirt crew neck ESSENTIAL LINENCOOL_EP_YPT Updated 7 minutes ago" at bounding box center [426, 227] width 801 height 335
click at [423, 153] on div "316212_T-shirt crew neck ESSENTIAL LINENCOOL_EP_YPT Updated 7 minutes ago" at bounding box center [426, 171] width 780 height 151
click at [282, 257] on div "Styles 316212_T-shirt crew neck ESSENTIAL LINENCOOL_EP_YPT Updated 7 minutes ago" at bounding box center [426, 227] width 801 height 335
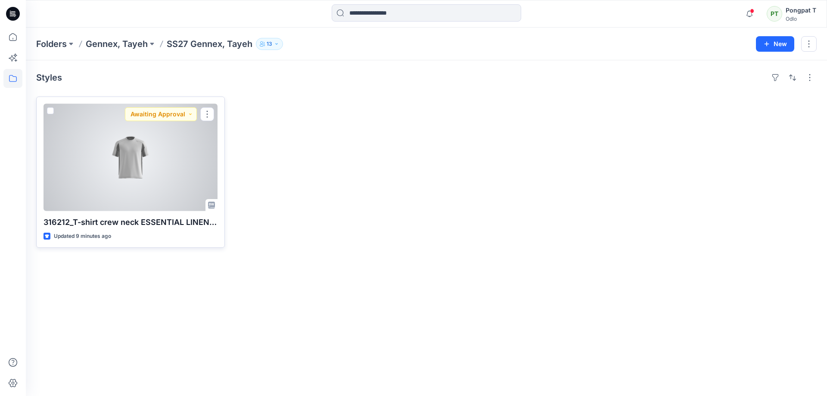
click at [129, 151] on div at bounding box center [130, 157] width 174 height 107
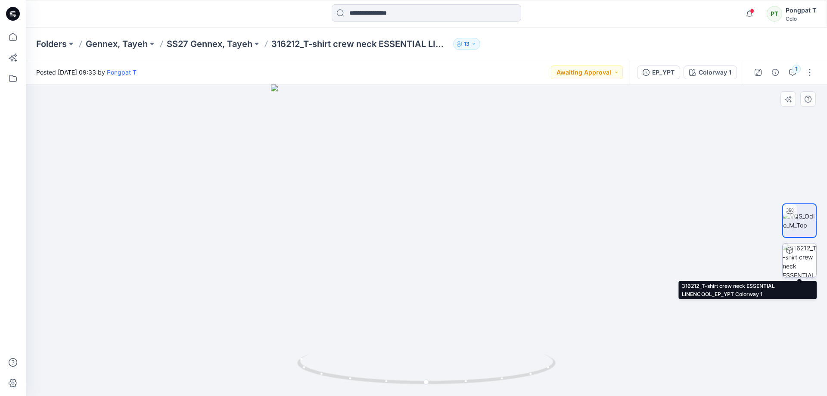
click at [796, 264] on img at bounding box center [799, 260] width 34 height 34
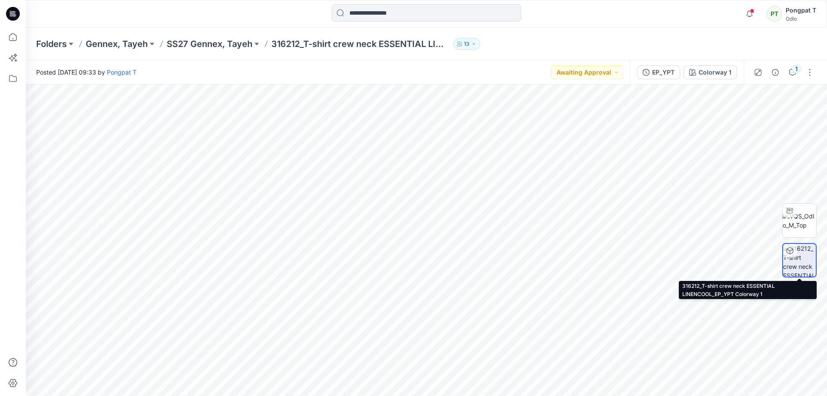
click at [804, 253] on img at bounding box center [799, 260] width 33 height 33
click at [748, 14] on icon "button" at bounding box center [749, 13] width 16 height 17
click at [224, 40] on p "SS27 Gennex, Tayeh" at bounding box center [210, 44] width 86 height 12
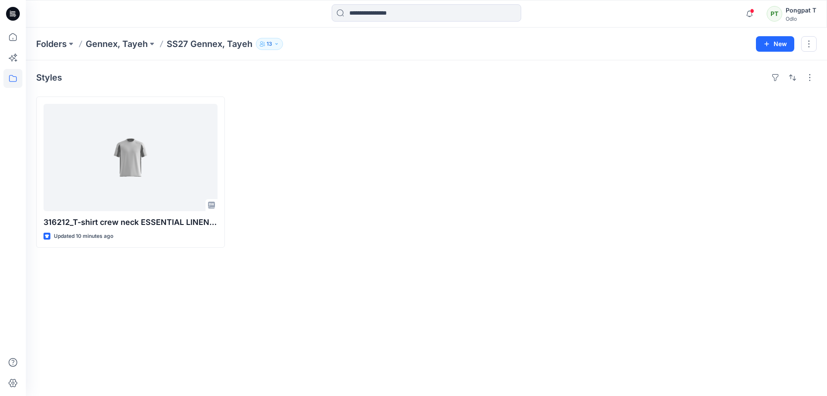
click at [362, 205] on div at bounding box center [327, 171] width 189 height 151
click at [394, 290] on div "Styles 316212_T-shirt crew neck ESSENTIAL LINENCOOL_EP_YPT Updated 14 minutes a…" at bounding box center [426, 227] width 801 height 335
click at [295, 329] on div "Styles 316212_T-shirt crew neck ESSENTIAL LINENCOOL_EP_YPT Updated 14 minutes a…" at bounding box center [426, 227] width 801 height 335
click at [325, 295] on div "Styles 316212_T-shirt crew neck ESSENTIAL LINENCOOL_EP_YPT Updated 14 minutes a…" at bounding box center [426, 227] width 801 height 335
drag, startPoint x: 321, startPoint y: 252, endPoint x: 323, endPoint y: 376, distance: 123.6
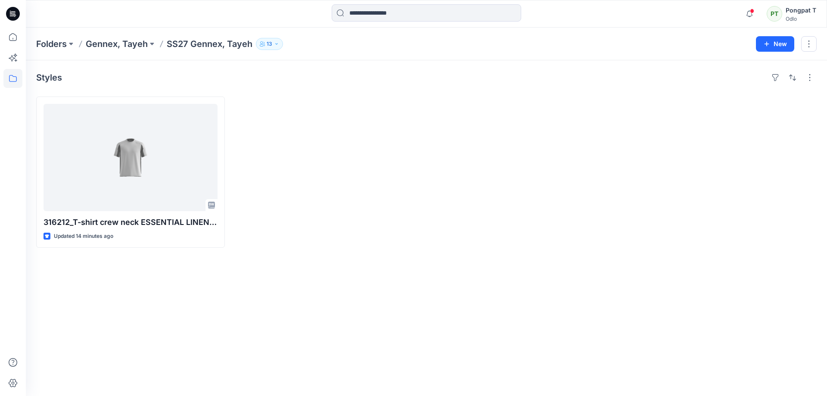
click at [321, 252] on div "Styles 316212_T-shirt crew neck ESSENTIAL LINENCOOL_EP_YPT Updated 14 minutes a…" at bounding box center [426, 227] width 801 height 335
